Goal: Information Seeking & Learning: Learn about a topic

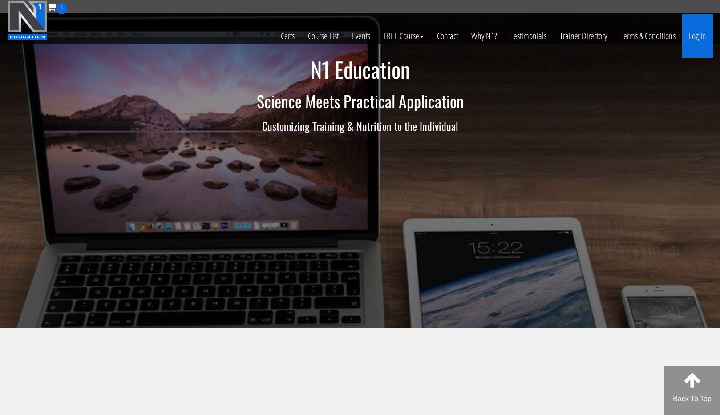
click at [689, 36] on link "Log In" at bounding box center [697, 36] width 31 height 44
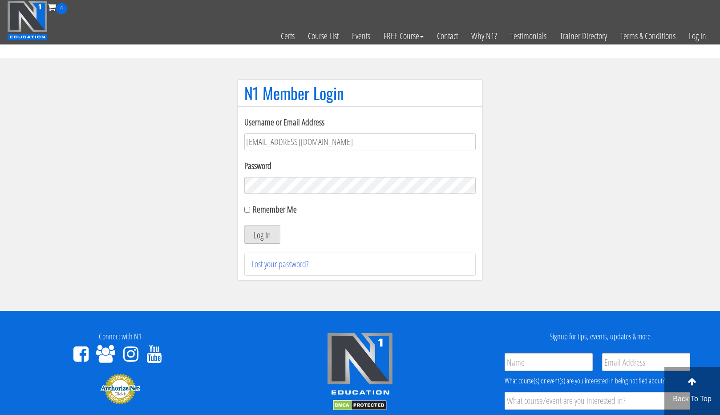
type input "[EMAIL_ADDRESS][DOMAIN_NAME]"
click at [262, 235] on button "Log In" at bounding box center [262, 234] width 36 height 19
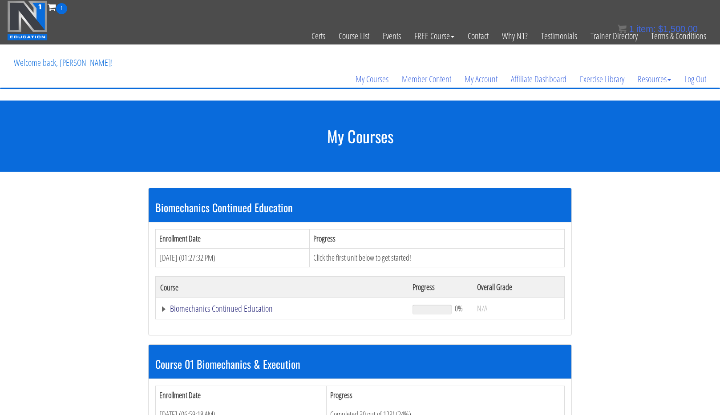
click at [250, 310] on link "Biomechanics Continued Education" at bounding box center [281, 308] width 243 height 9
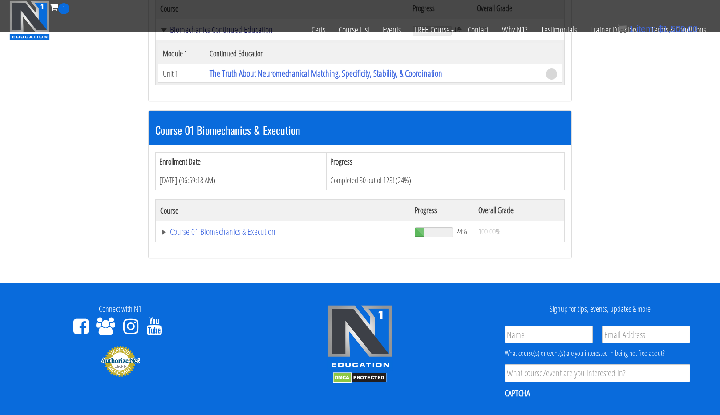
scroll to position [225, 0]
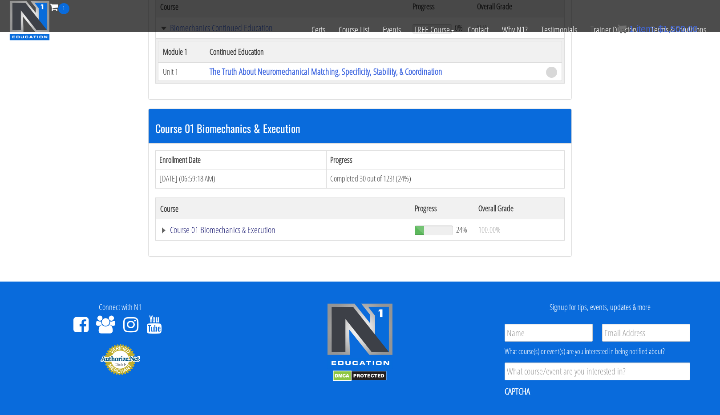
click at [205, 228] on link "Course 01 Biomechanics & Execution" at bounding box center [283, 230] width 246 height 9
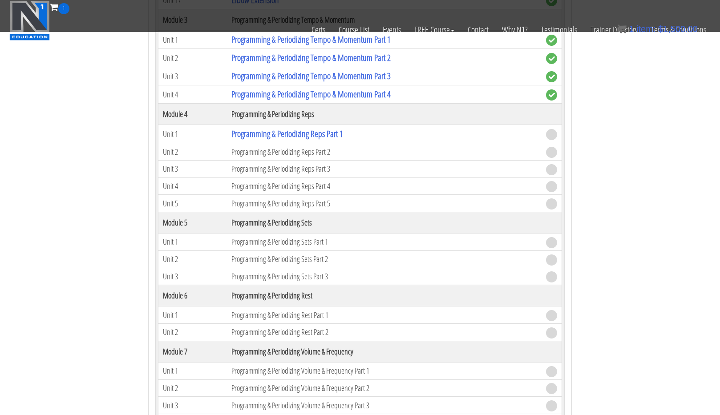
scroll to position [972, 0]
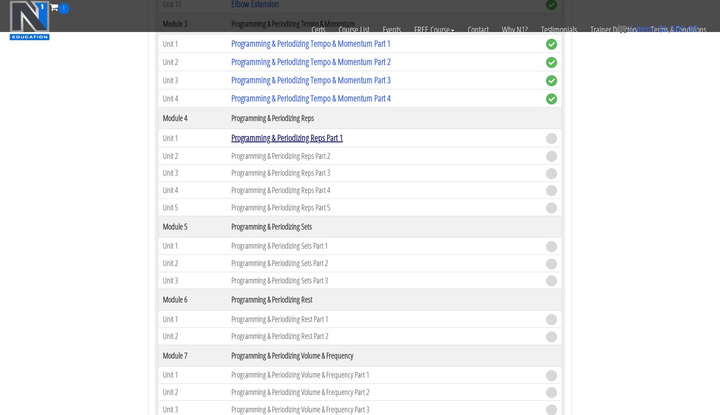
click at [313, 132] on link "Programming & Periodizing Reps Part 1" at bounding box center [287, 138] width 112 height 12
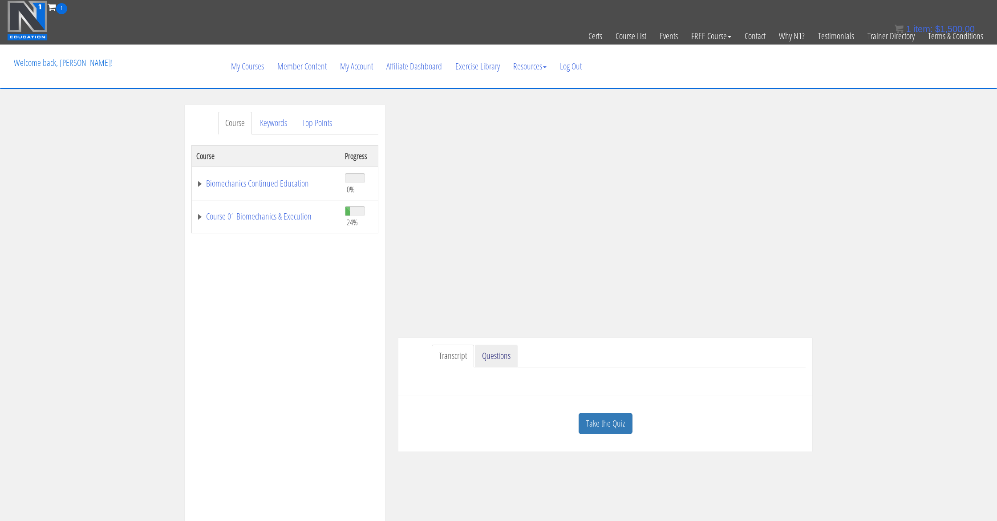
click at [486, 361] on link "Questions" at bounding box center [496, 355] width 43 height 23
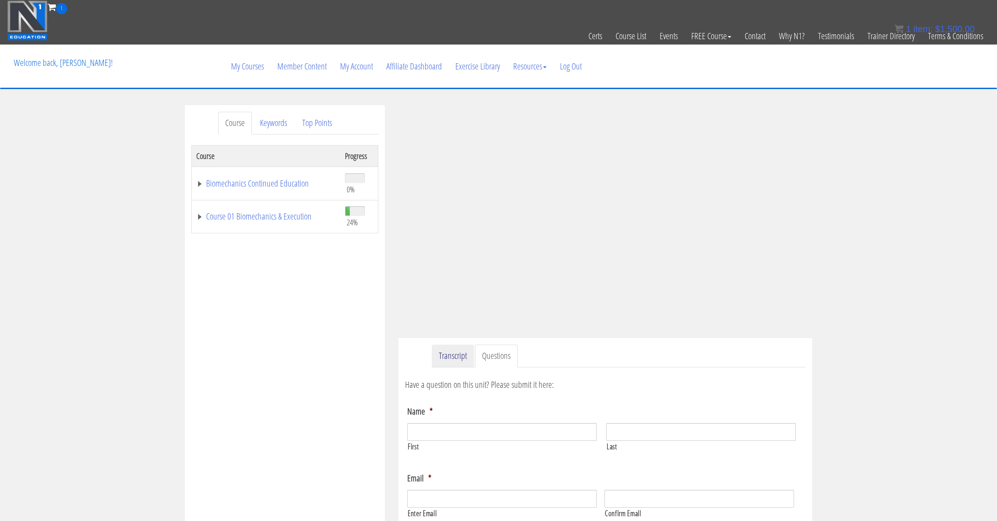
click at [457, 356] on link "Transcript" at bounding box center [453, 355] width 42 height 23
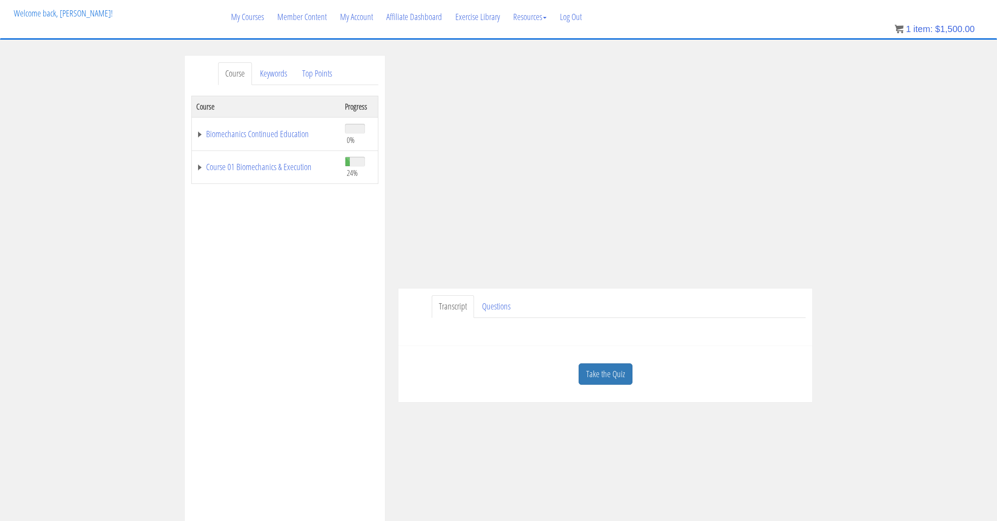
scroll to position [49, 0]
click at [499, 364] on div "Take the Quiz" at bounding box center [605, 374] width 401 height 43
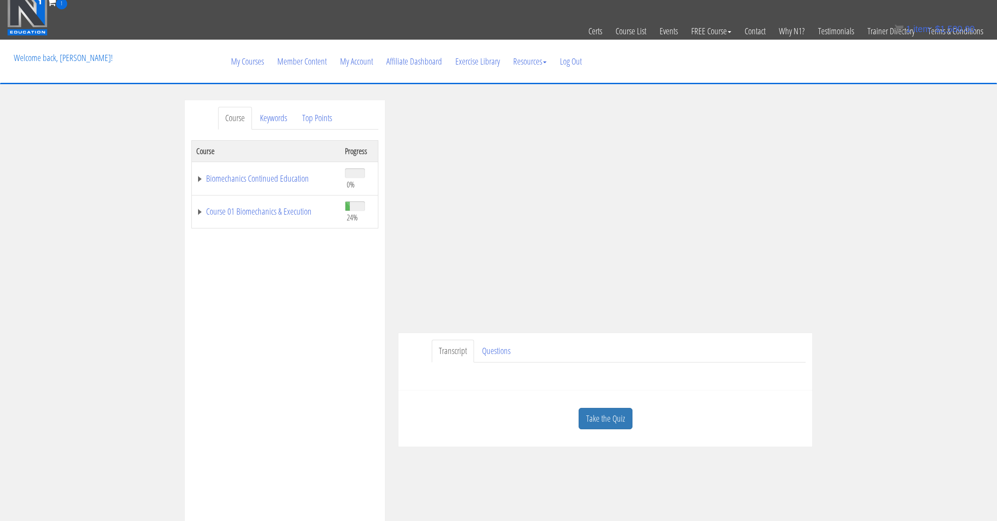
scroll to position [3, 0]
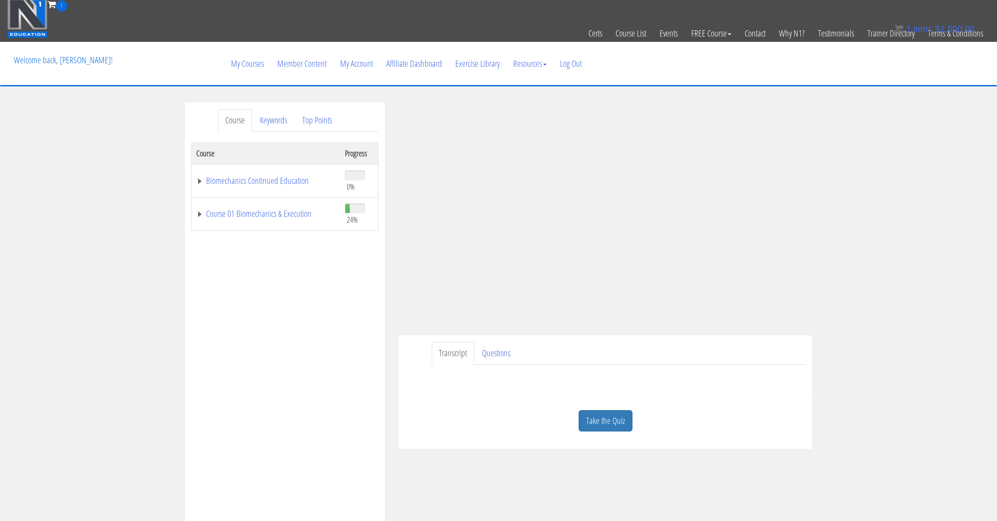
drag, startPoint x: 507, startPoint y: 403, endPoint x: 511, endPoint y: 388, distance: 15.5
click at [510, 397] on div "Take the Quiz Quiz Programming & Periodizing Reps Part 1 You'll need to correct…" at bounding box center [605, 420] width 414 height 57
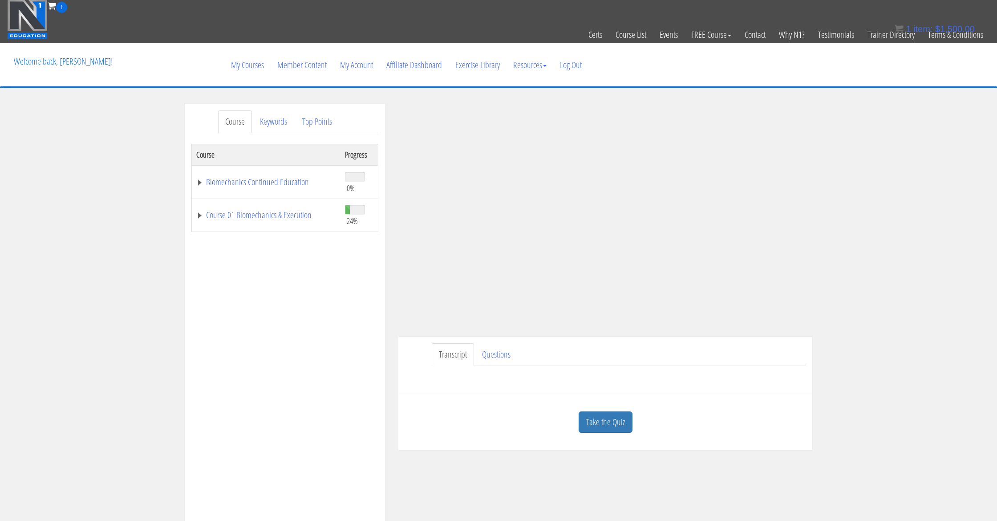
scroll to position [1, 0]
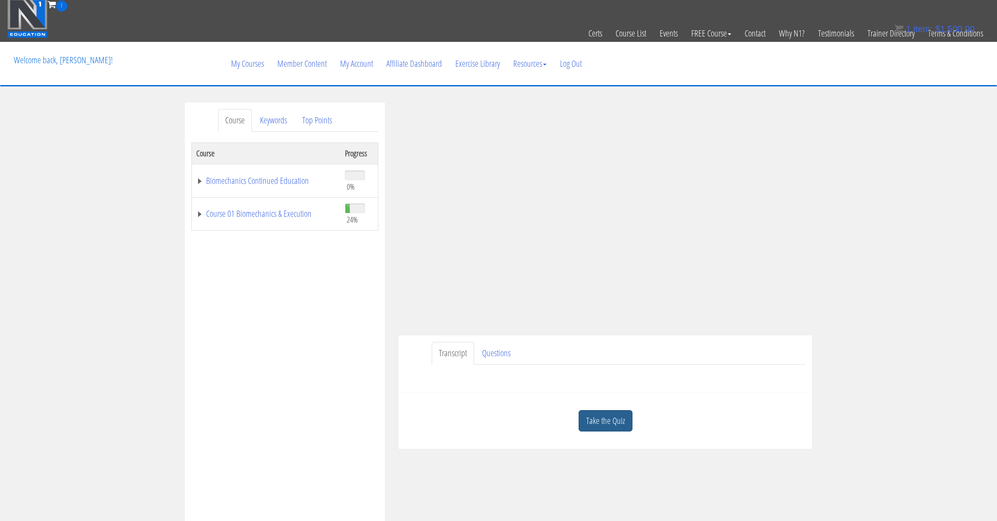
click at [613, 415] on link "Take the Quiz" at bounding box center [606, 421] width 54 height 22
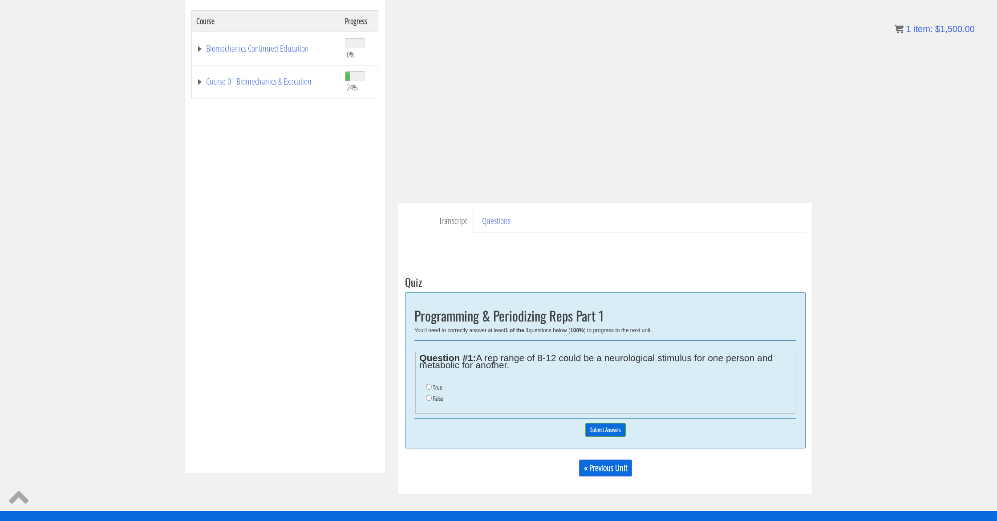
scroll to position [137, 0]
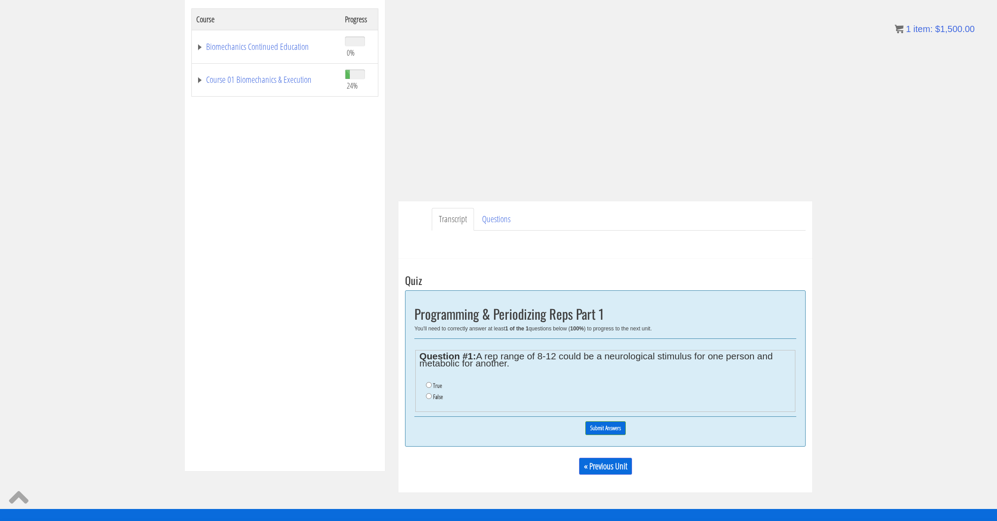
click at [430, 384] on input "True" at bounding box center [429, 385] width 6 height 6
radio input "true"
click at [606, 424] on input "Submit Answers" at bounding box center [605, 428] width 40 height 14
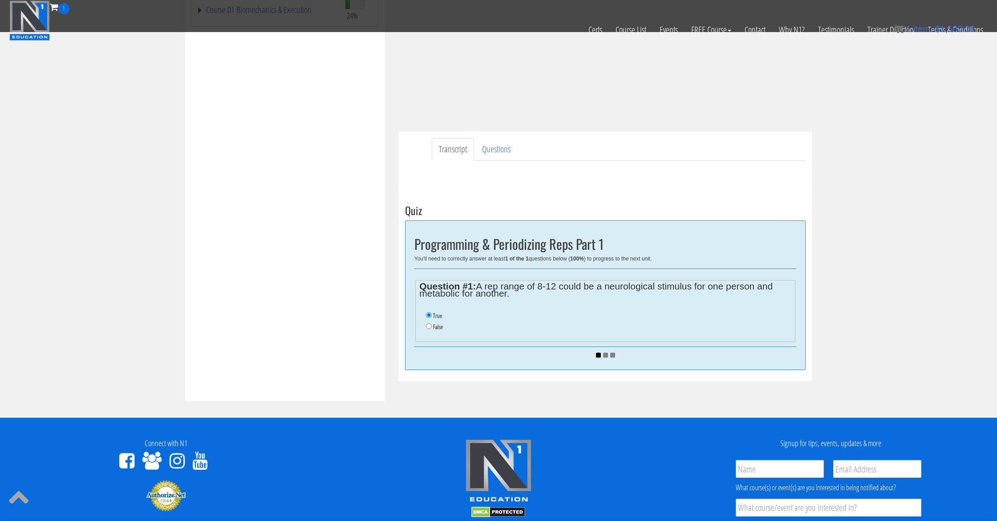
scroll to position [164, 0]
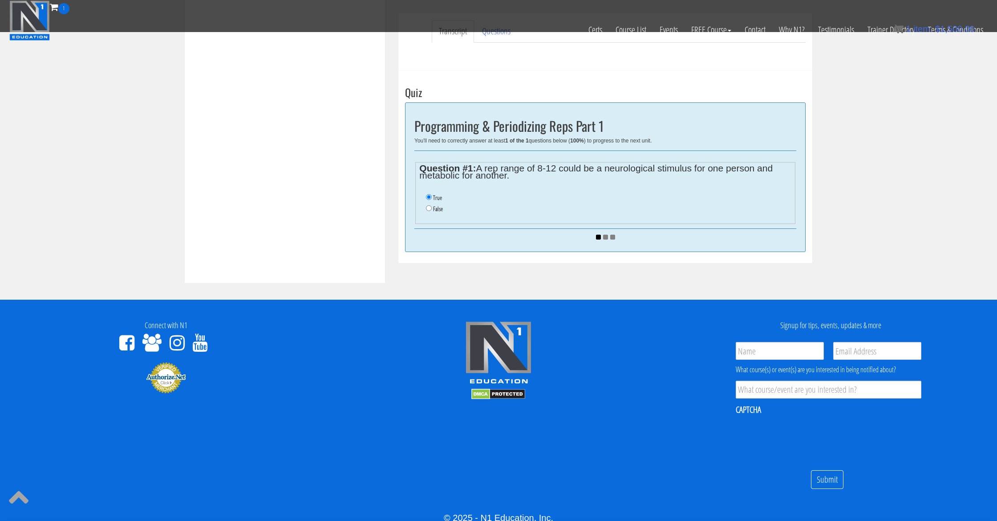
scroll to position [337, 0]
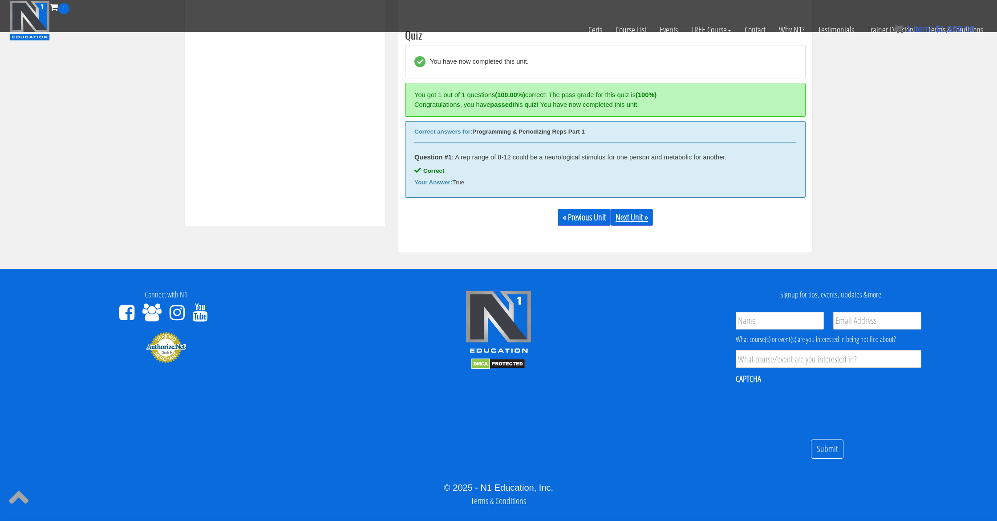
click at [632, 216] on link "Next Unit »" at bounding box center [632, 217] width 42 height 17
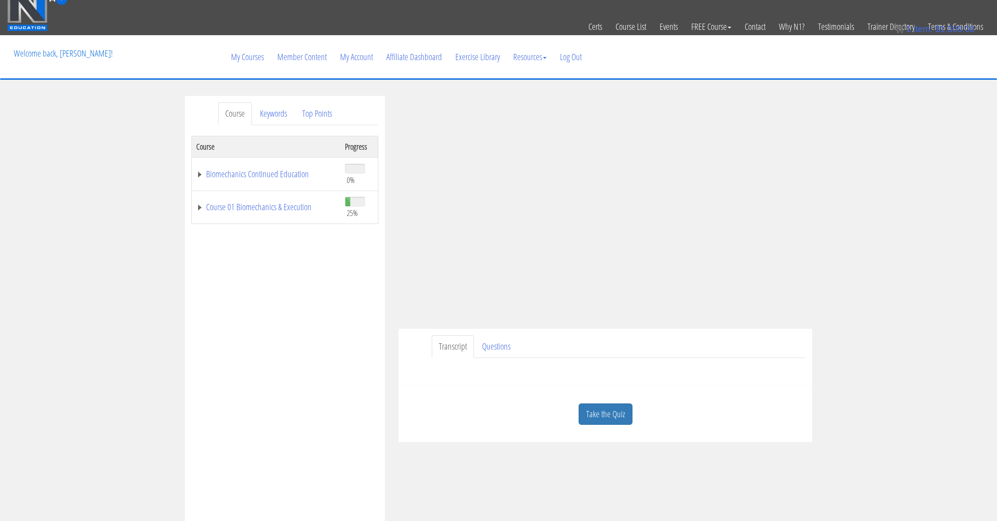
click at [895, 98] on div "Course Keywords Top Points Course Progress Biomechanics Continued Education 0% …" at bounding box center [498, 347] width 997 height 503
